Goal: Communication & Community: Answer question/provide support

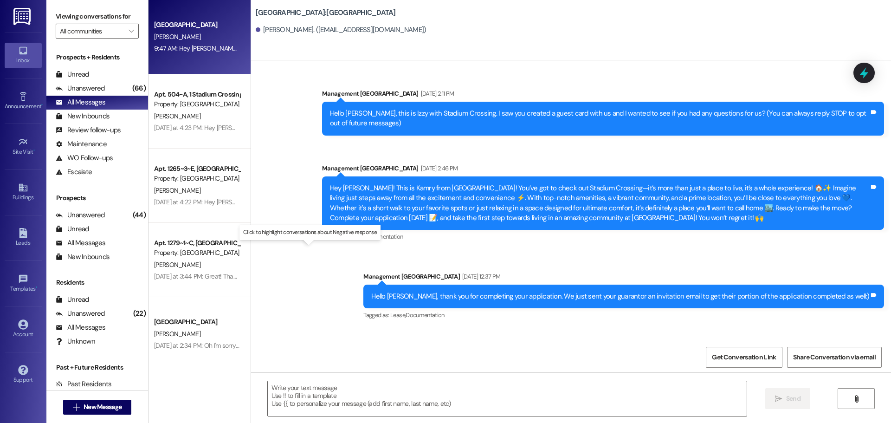
scroll to position [1158, 0]
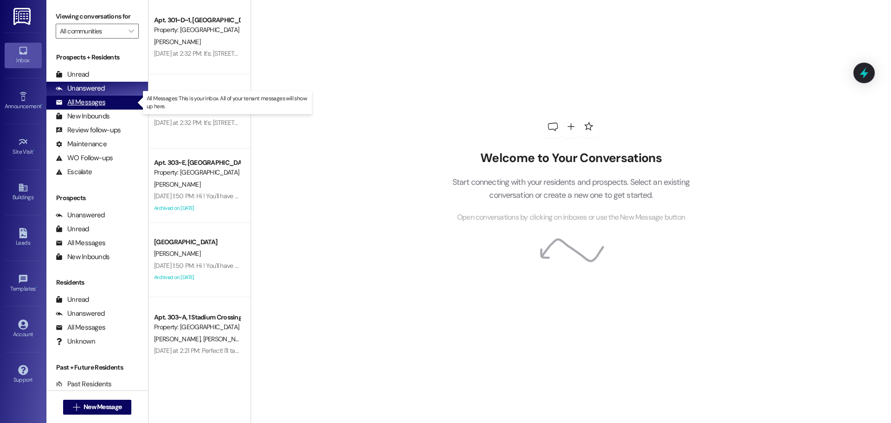
click at [92, 103] on div "All Messages" at bounding box center [81, 103] width 50 height 10
